Goal: Information Seeking & Learning: Check status

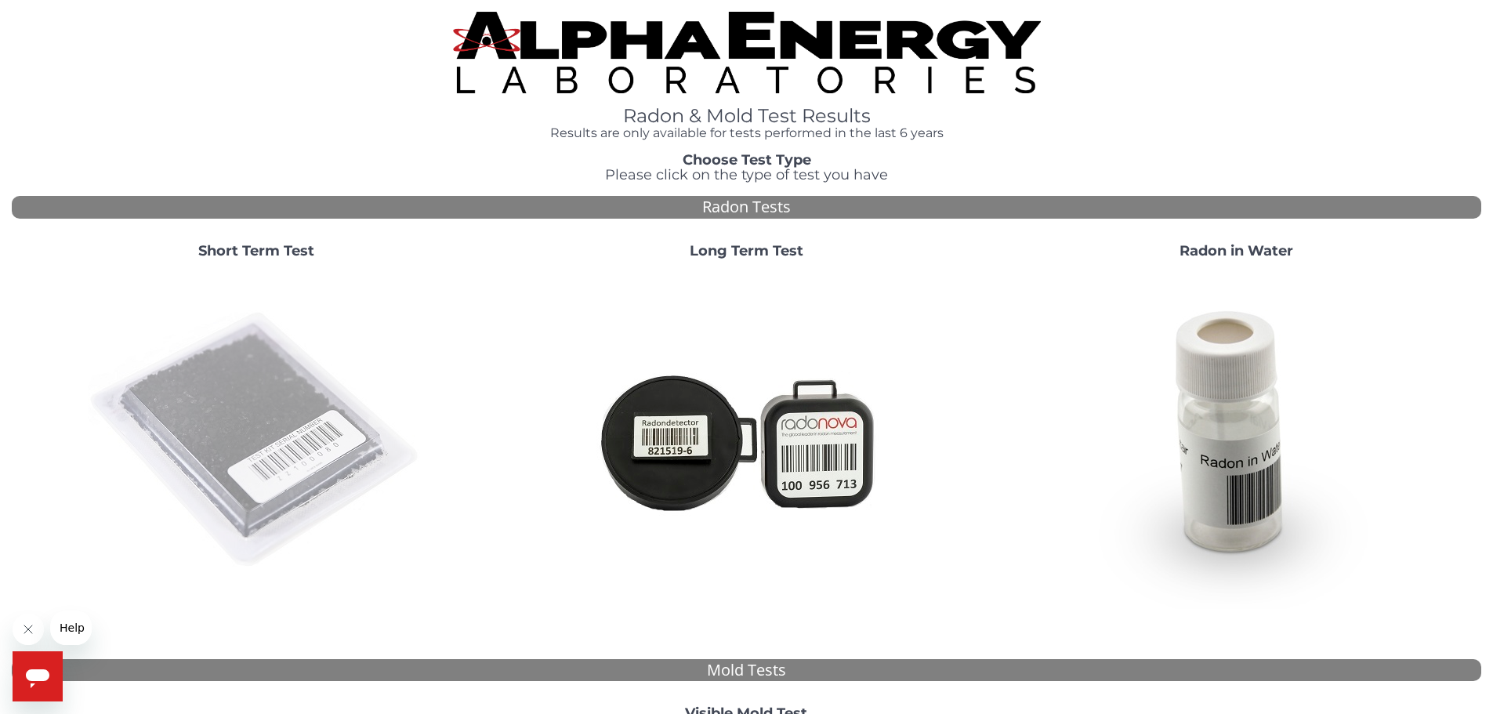
click at [268, 382] on img at bounding box center [256, 440] width 337 height 337
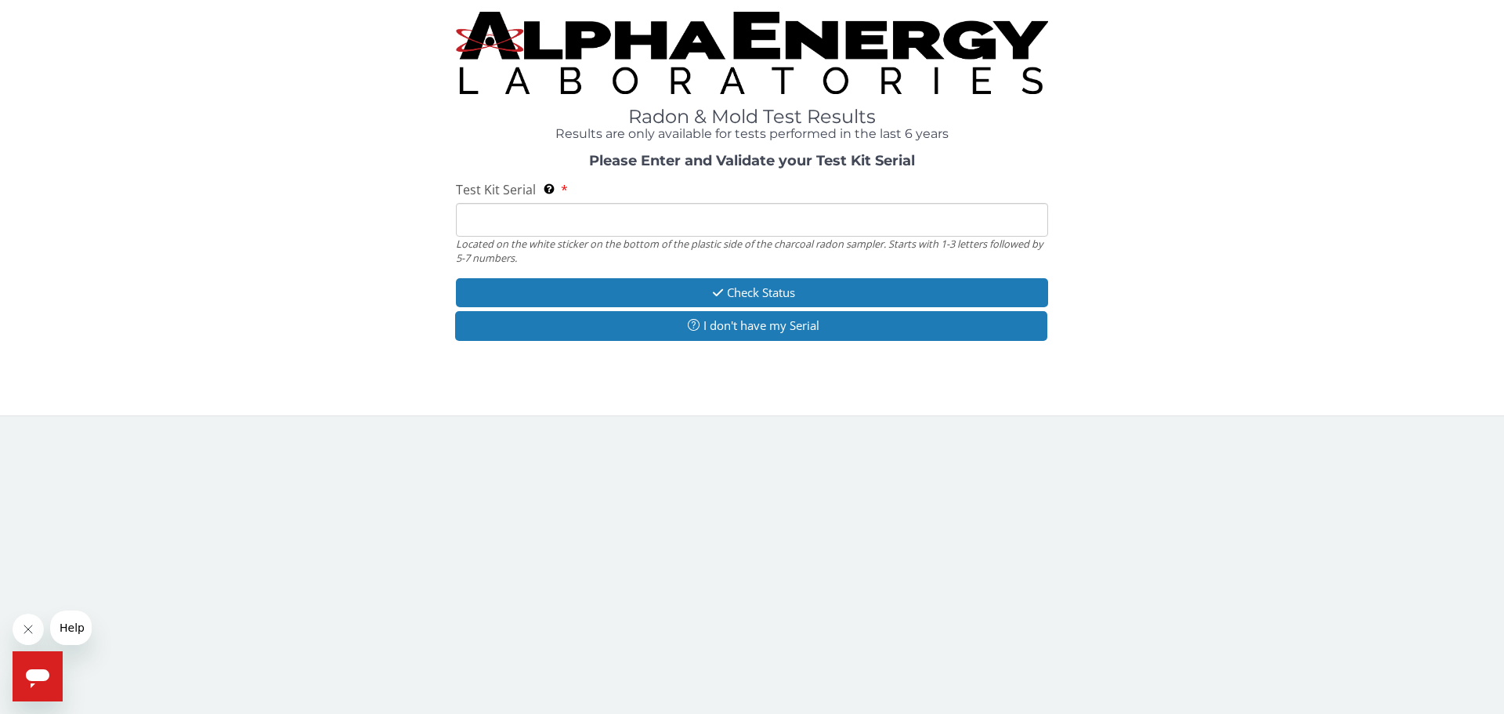
drag, startPoint x: 530, startPoint y: 215, endPoint x: 545, endPoint y: 237, distance: 26.5
click at [530, 215] on input "Test Kit Serial Located on the white sticker on the bottom of the plastic side …" at bounding box center [752, 220] width 592 height 34
paste input "AA720938"
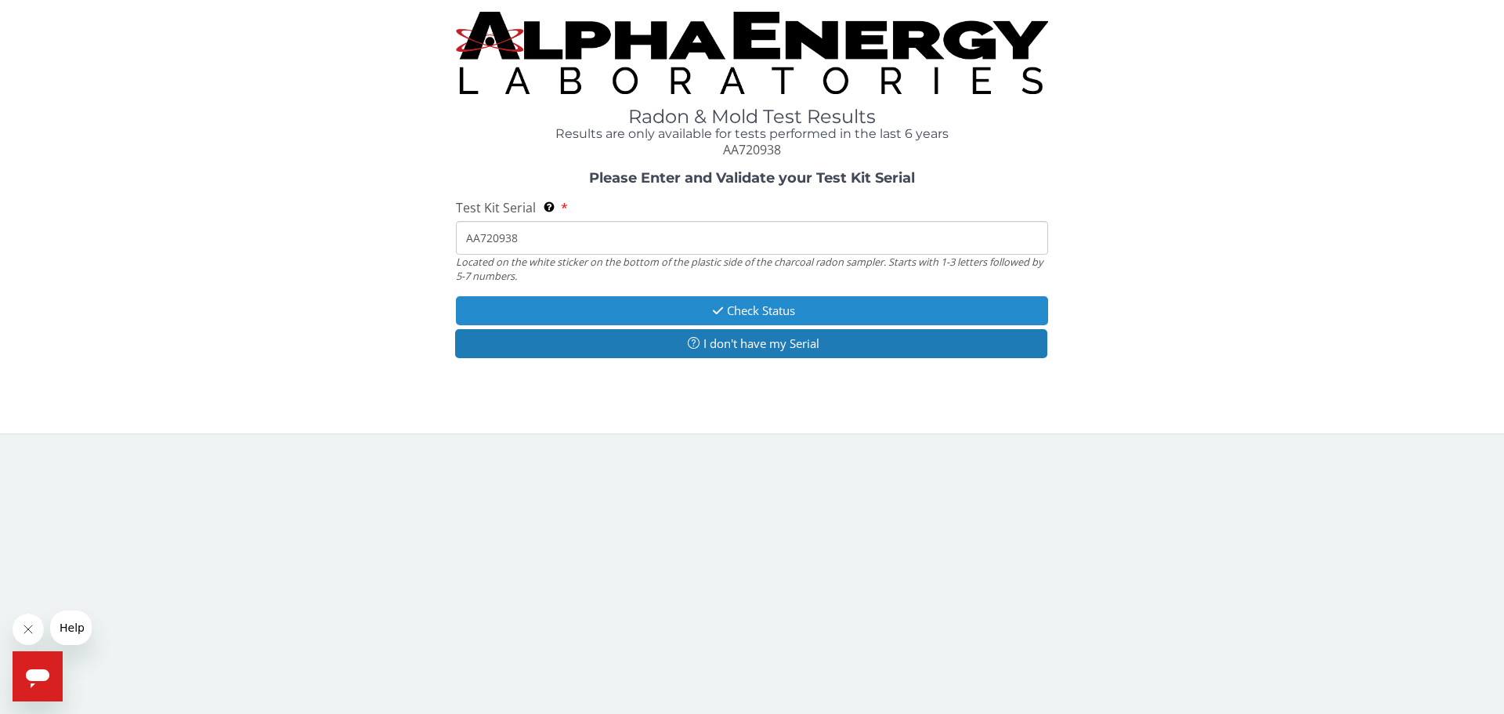
type input "AA720938"
drag, startPoint x: 718, startPoint y: 302, endPoint x: 729, endPoint y: 303, distance: 11.0
click at [718, 302] on button "Check Status" at bounding box center [752, 310] width 592 height 29
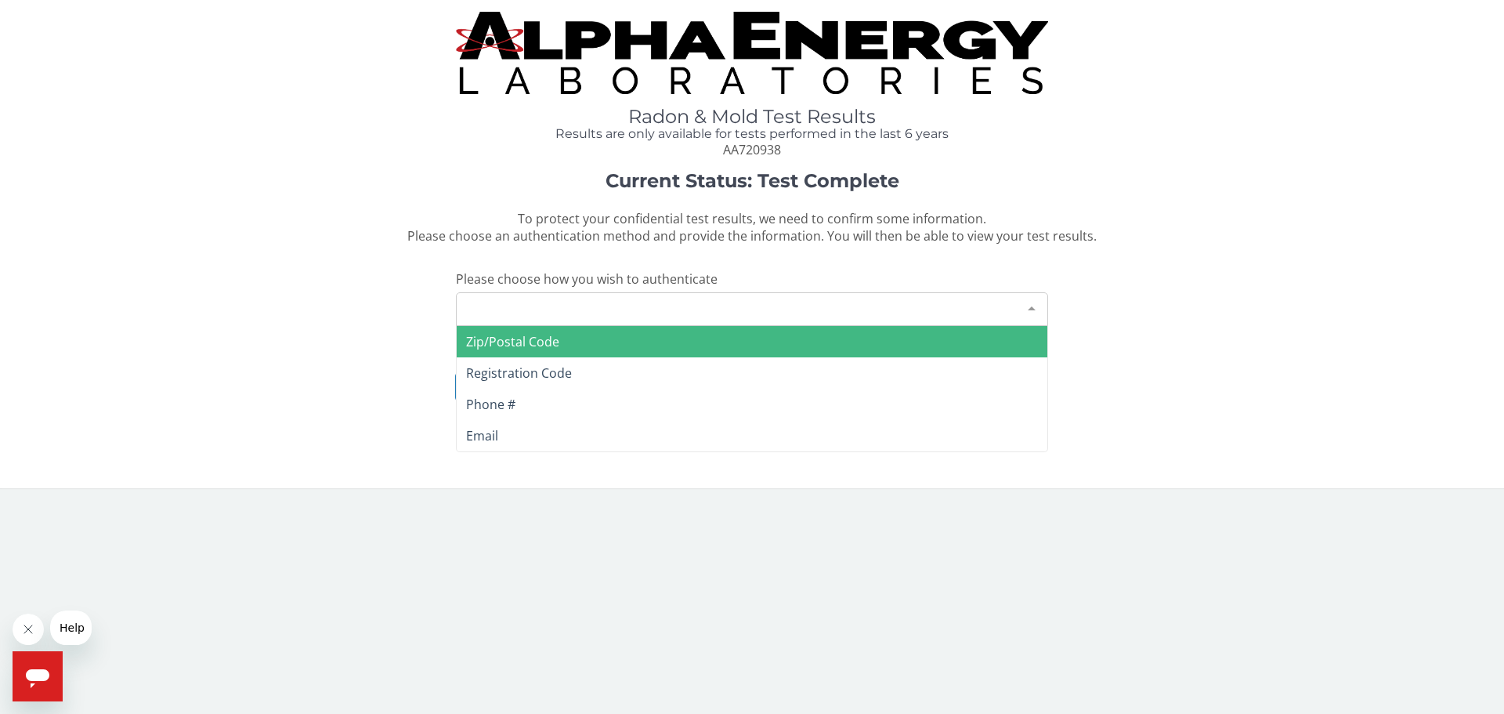
click at [572, 312] on div "Please make a selection" at bounding box center [752, 309] width 592 height 34
click at [567, 343] on span "Zip/Postal Code" at bounding box center [752, 341] width 591 height 31
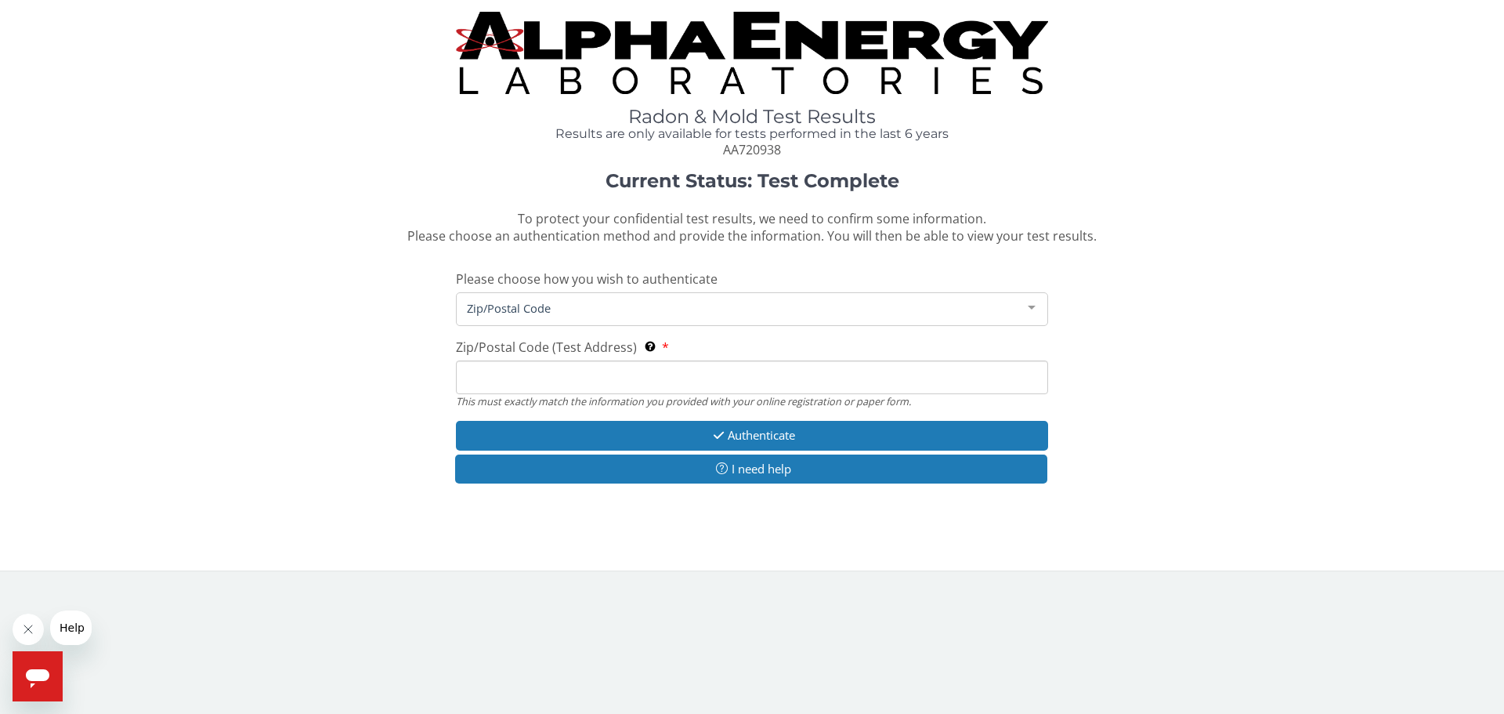
click at [539, 365] on input "Zip/Postal Code (Test Address) This must exactly match the information you prov…" at bounding box center [752, 377] width 592 height 34
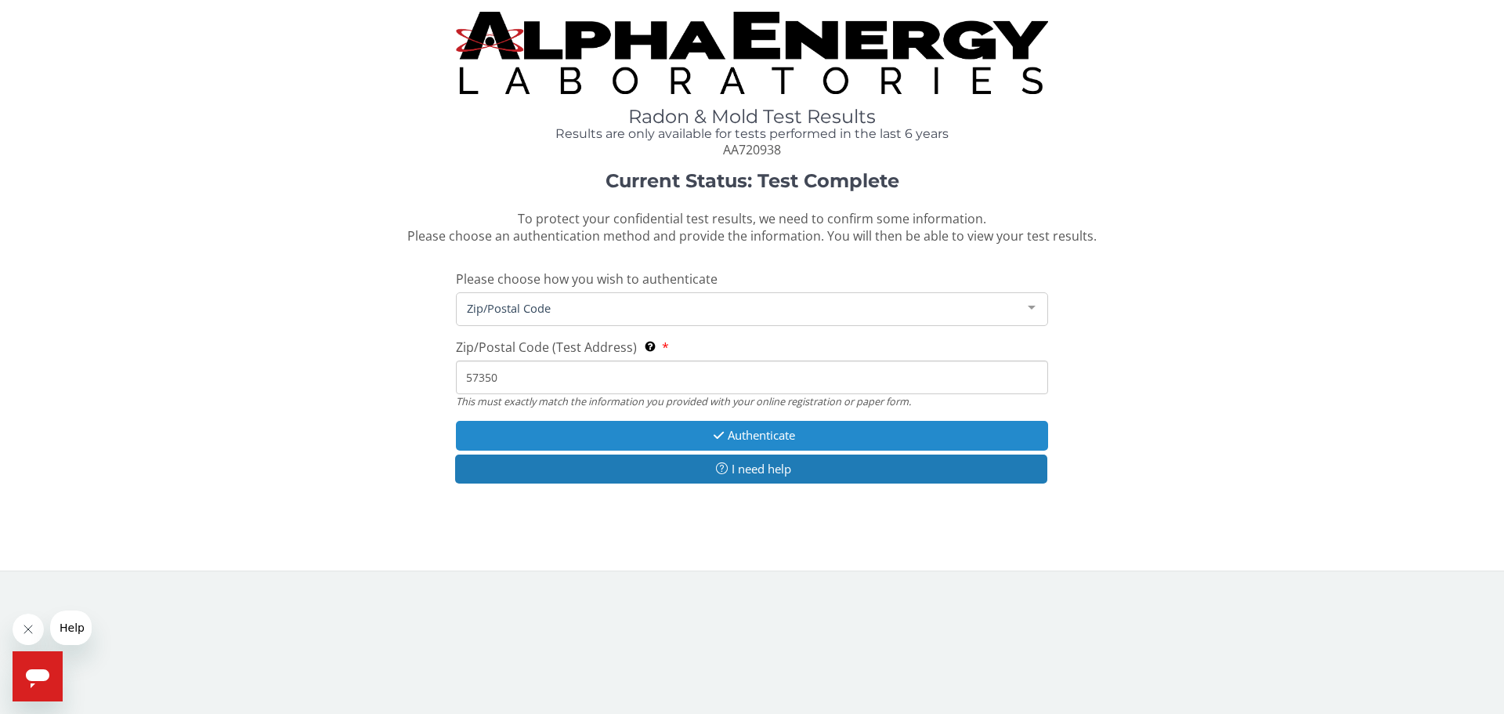
type input "57350"
click at [805, 431] on button "Authenticate" at bounding box center [752, 435] width 592 height 29
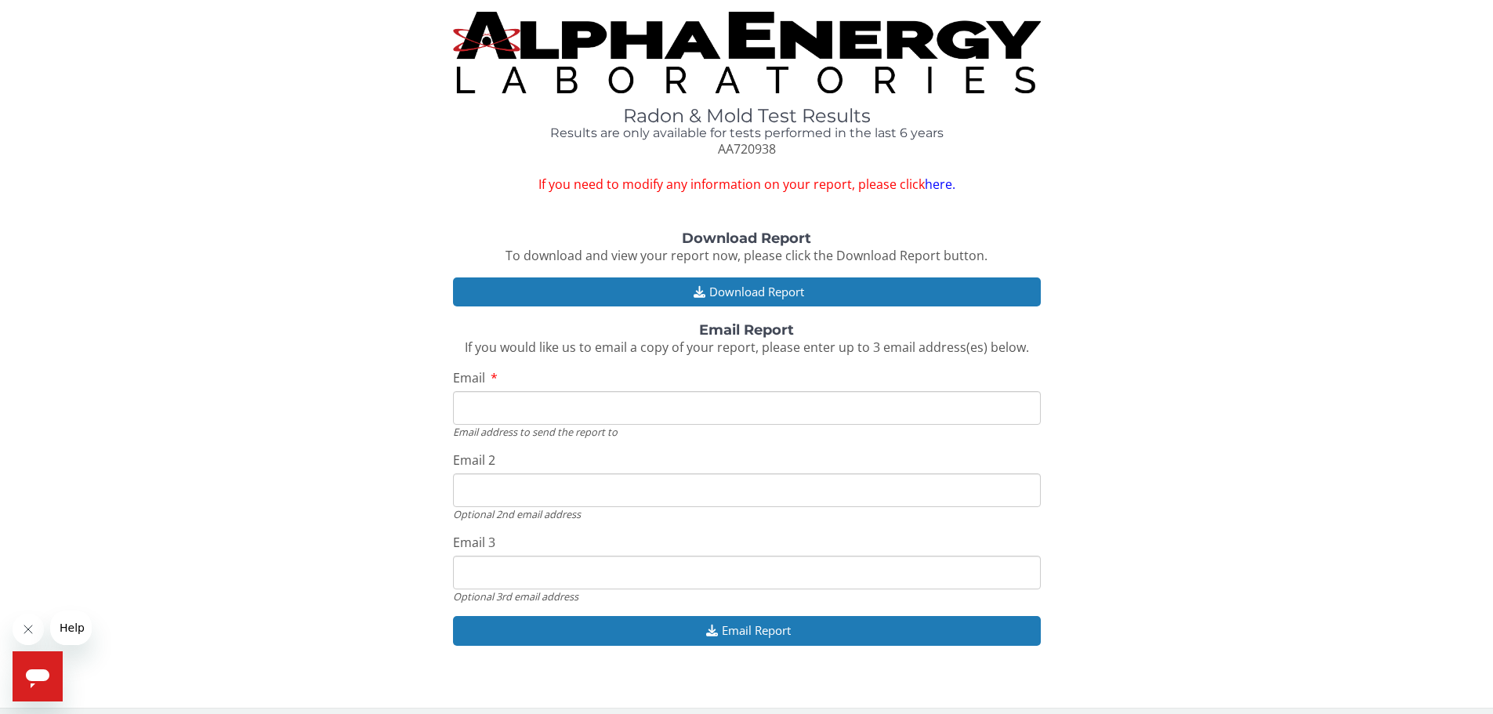
click at [937, 181] on link "here." at bounding box center [939, 183] width 31 height 17
